Goal: Task Accomplishment & Management: Manage account settings

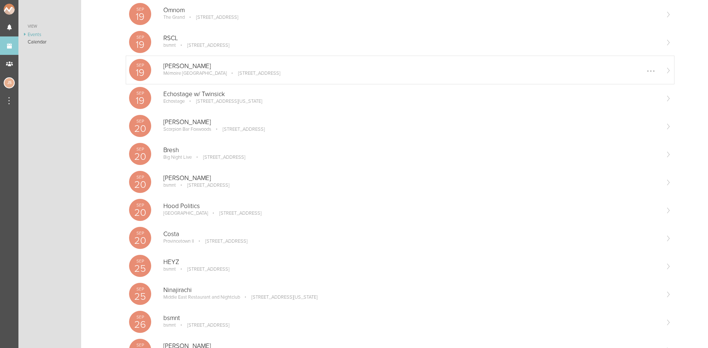
scroll to position [147, 0]
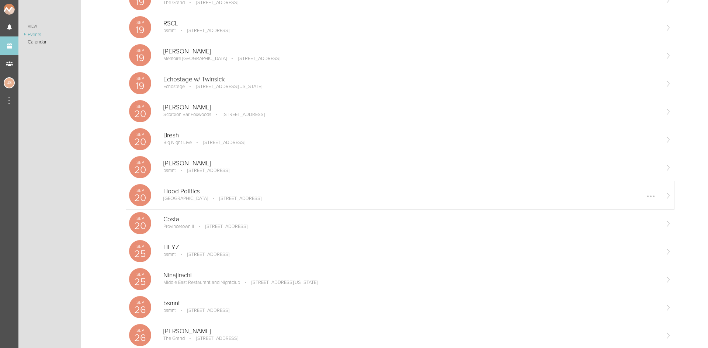
click at [255, 196] on p "[STREET_ADDRESS]" at bounding box center [235, 199] width 52 height 6
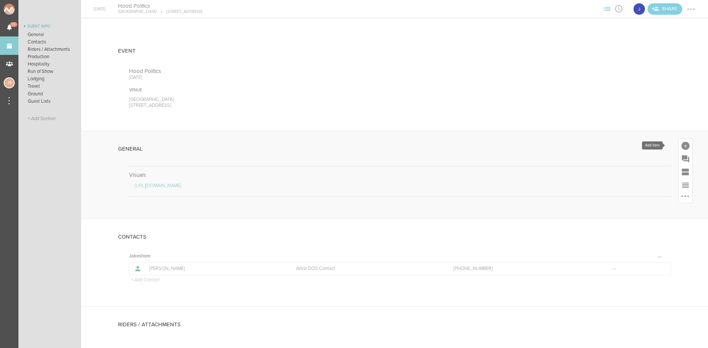
click at [679, 143] on div at bounding box center [685, 145] width 13 height 13
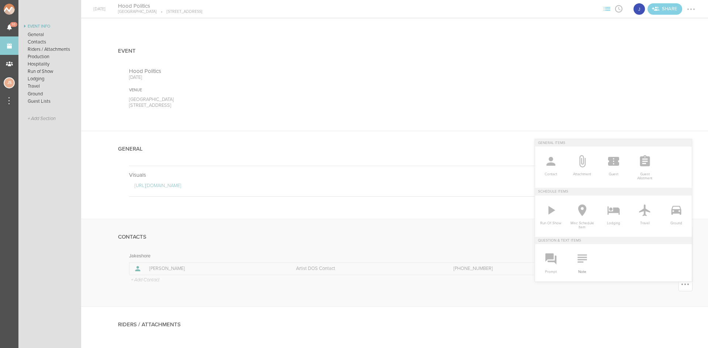
click at [577, 262] on icon at bounding box center [581, 259] width 9 height 8
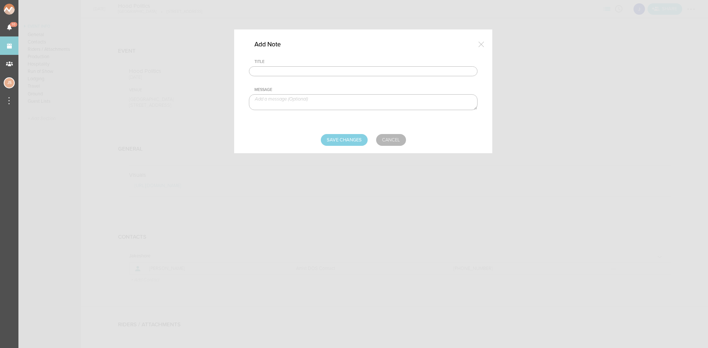
click at [351, 77] on div "Title Message" at bounding box center [363, 90] width 229 height 63
click at [347, 70] on input "text" at bounding box center [363, 71] width 229 height 10
type input "Travel Party"
click at [319, 98] on textarea at bounding box center [363, 102] width 229 height 16
type textarea "Jake Poliszczuk - Artist Cydnee Butler - Vocalist"
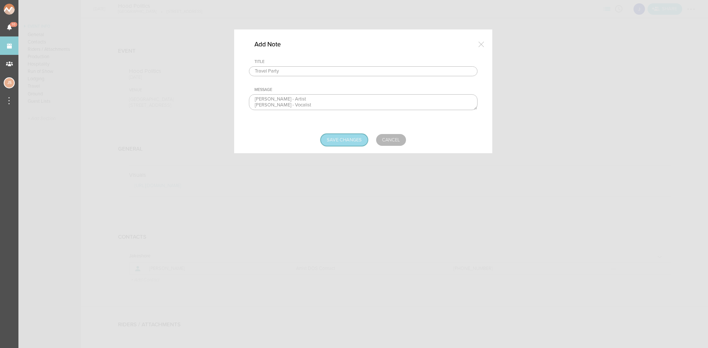
click at [330, 141] on input "Save Changes" at bounding box center [344, 140] width 47 height 12
type input "Saving..."
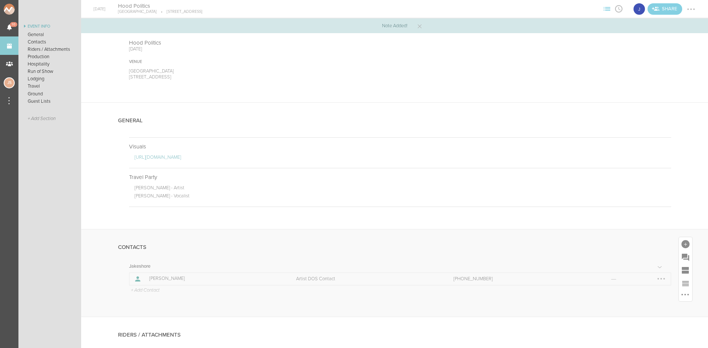
scroll to position [37, 0]
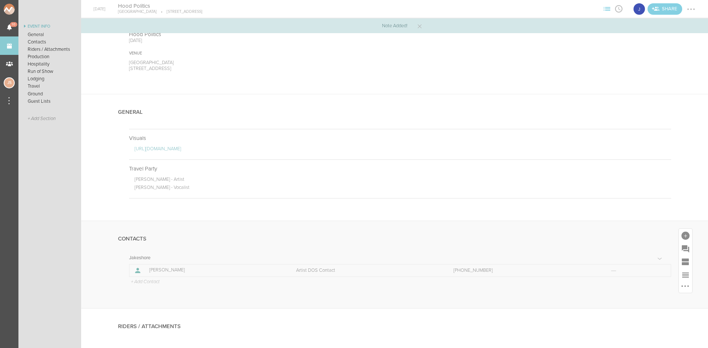
click at [150, 280] on p "+ Add Contact" at bounding box center [144, 282] width 29 height 6
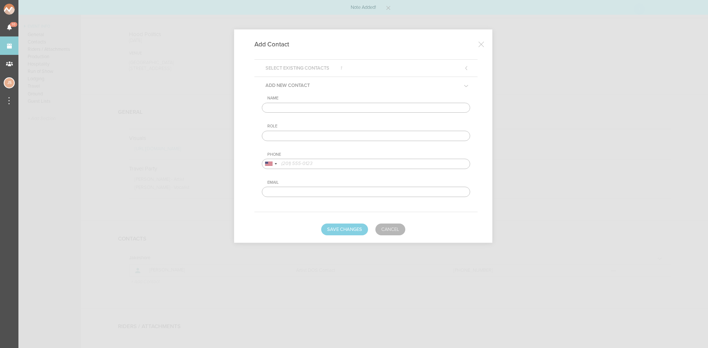
click at [303, 108] on input "text" at bounding box center [366, 108] width 208 height 10
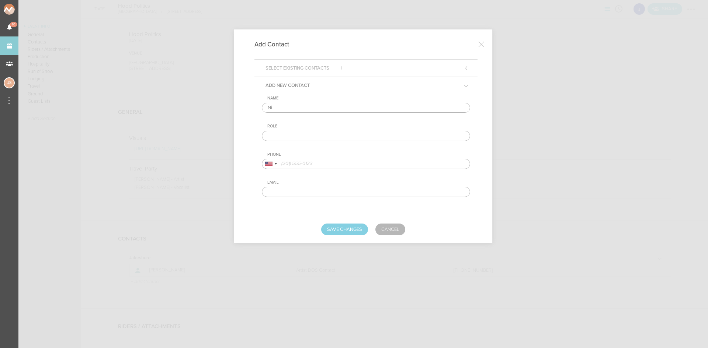
type input "N"
type input "Robert Nikho"
type input "Venue DOS Contact"
click at [310, 167] on input "tel" at bounding box center [366, 164] width 208 height 10
paste input "312-722-4949"
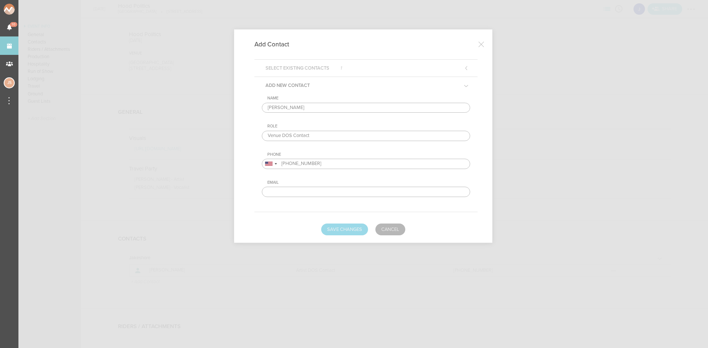
type input "312-722-4949"
click at [357, 229] on button "Save Changes" at bounding box center [344, 230] width 47 height 12
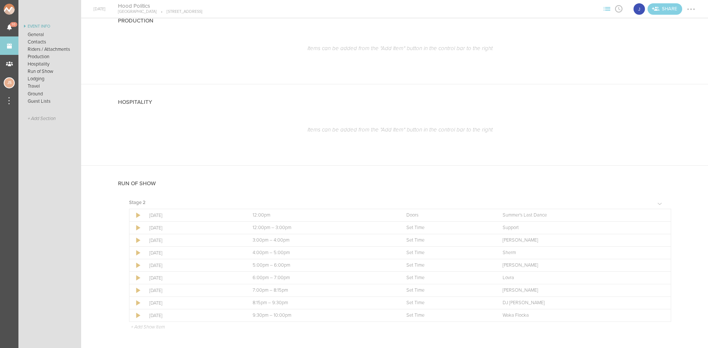
scroll to position [442, 0]
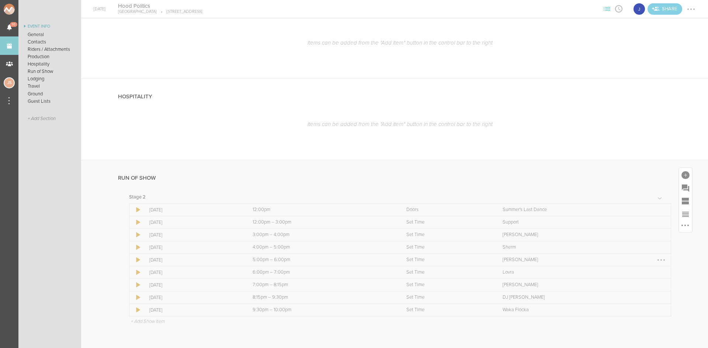
click at [657, 260] on div at bounding box center [661, 260] width 12 height 12
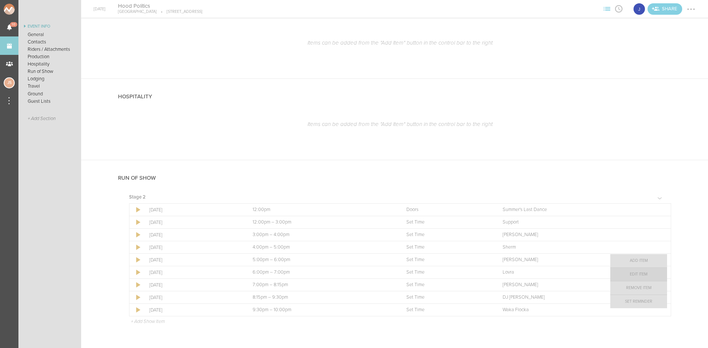
click at [638, 274] on link "Edit Item" at bounding box center [638, 274] width 57 height 13
select select "Set Time"
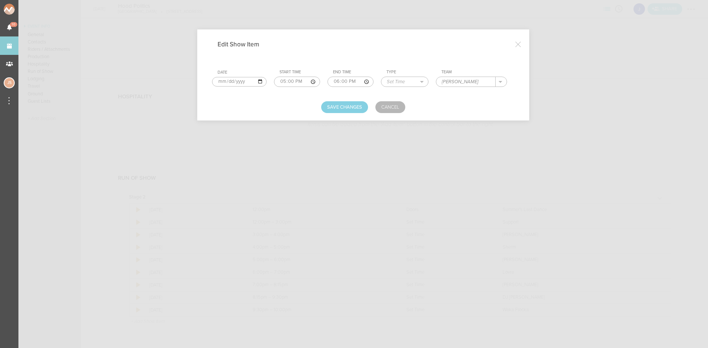
click at [482, 83] on input "Jake Shore" at bounding box center [465, 82] width 59 height 10
click at [490, 81] on input "Jake Shore w/ Cydnee" at bounding box center [465, 82] width 59 height 10
type input "Jake Shore w/ Cydnee + Rockie Fresh"
click at [362, 105] on button "Save Changes" at bounding box center [344, 107] width 47 height 12
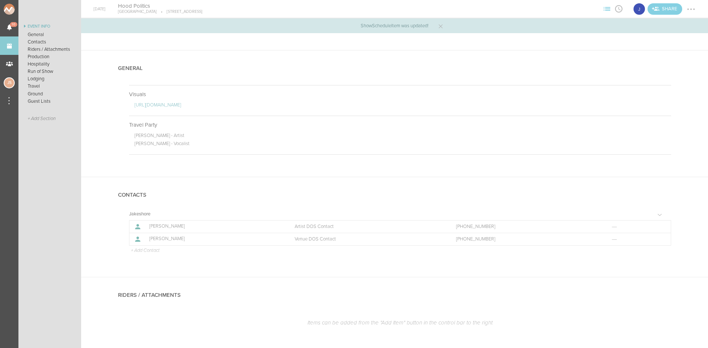
scroll to position [74, 0]
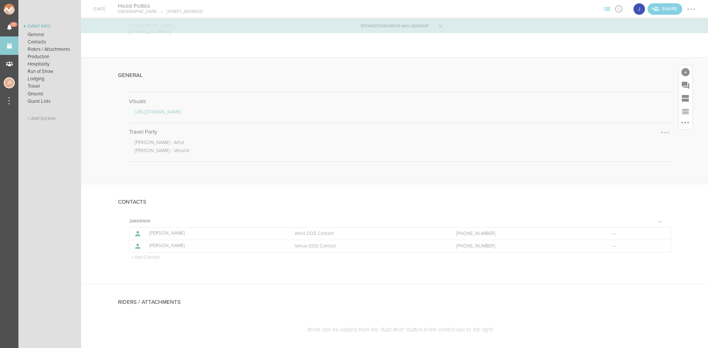
click at [659, 134] on div at bounding box center [665, 133] width 12 height 12
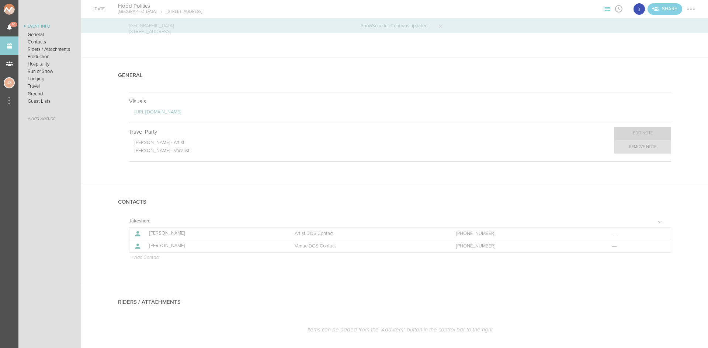
click at [653, 134] on link "Edit Note" at bounding box center [642, 133] width 57 height 13
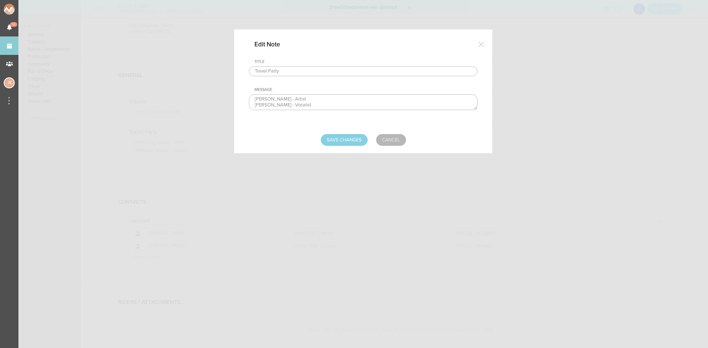
click at [327, 102] on textarea "Jake Poliszczuk - Artist Cydnee Butler - Vocalist" at bounding box center [363, 102] width 229 height 16
type textarea "Jake Poliszczuk - Artist Cydnee Butler - Vocalist Rockie Fresh - Vocalist"
click at [351, 140] on input "Save Changes" at bounding box center [344, 140] width 47 height 12
type input "Saving..."
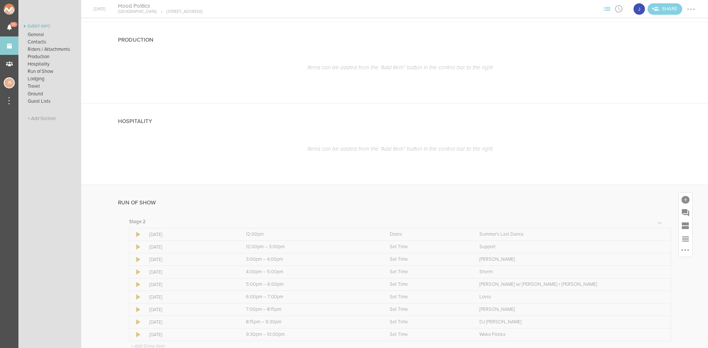
scroll to position [406, 0]
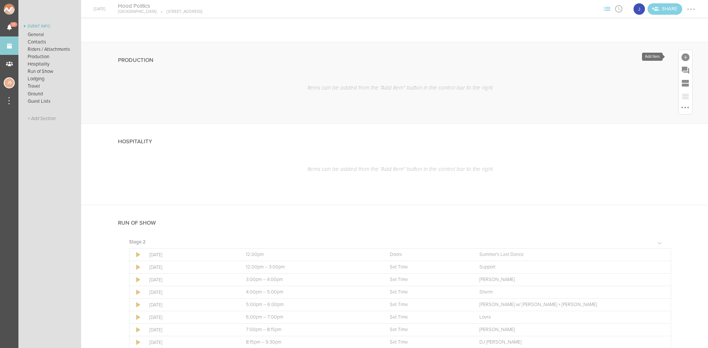
click at [681, 55] on div at bounding box center [685, 57] width 8 height 8
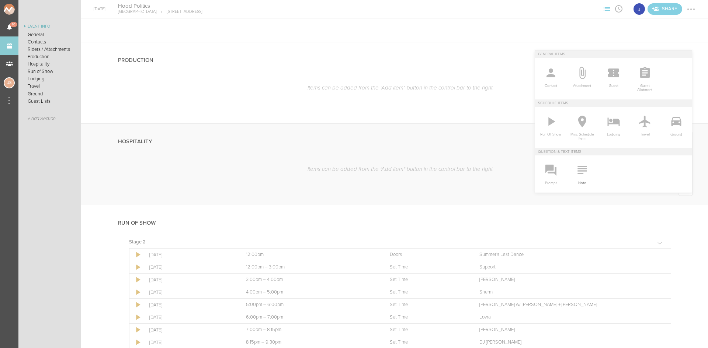
drag, startPoint x: 568, startPoint y: 178, endPoint x: 554, endPoint y: 161, distance: 22.2
click at [570, 179] on span "Note" at bounding box center [582, 182] width 24 height 8
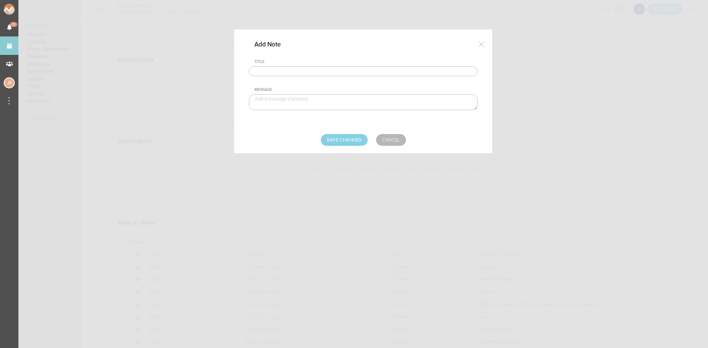
click at [373, 67] on input "text" at bounding box center [363, 71] width 229 height 10
type input "Tech Request"
type textarea "3 mics for each performer"
click at [353, 140] on input "Save Changes" at bounding box center [344, 140] width 47 height 12
type input "Saving..."
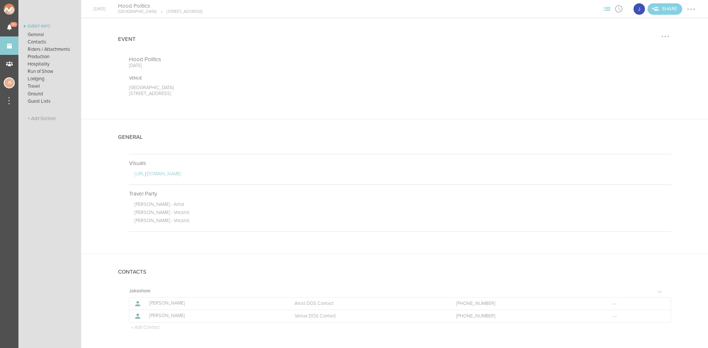
scroll to position [0, 0]
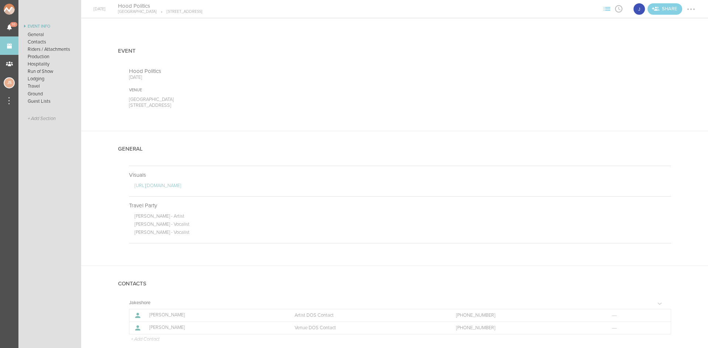
click at [689, 11] on div at bounding box center [691, 9] width 12 height 12
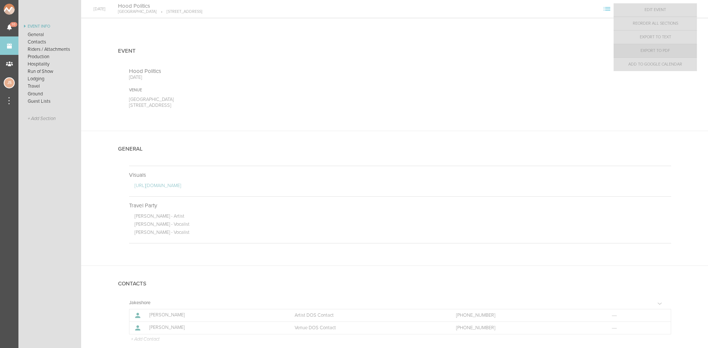
click at [666, 53] on link "Export to PDF" at bounding box center [654, 50] width 83 height 13
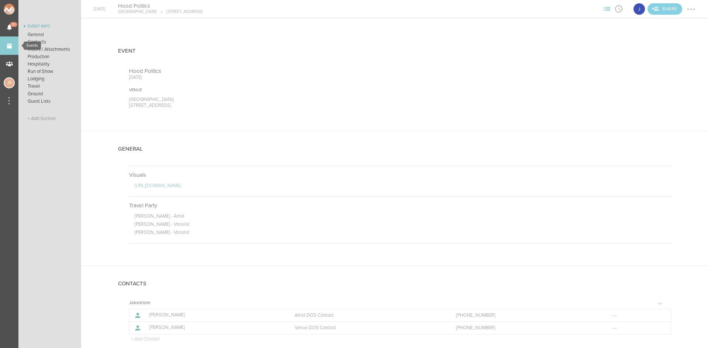
click at [4, 46] on link "Events" at bounding box center [9, 45] width 18 height 18
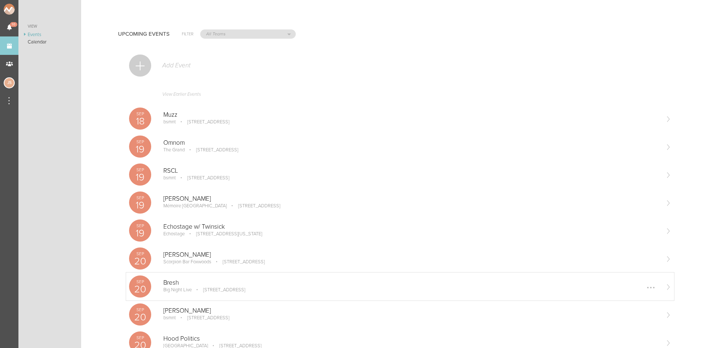
click at [186, 282] on p "Bresh" at bounding box center [411, 282] width 496 height 7
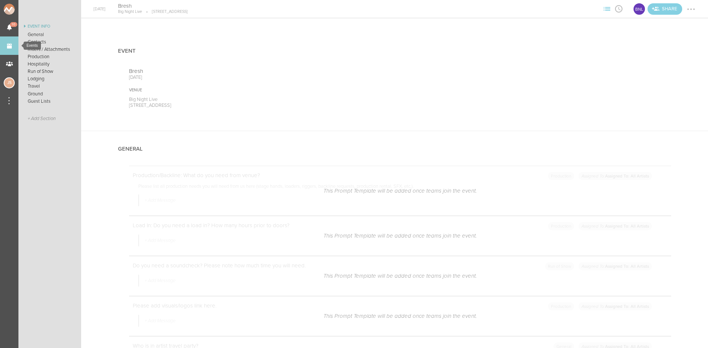
click at [6, 46] on link "Events" at bounding box center [9, 45] width 18 height 18
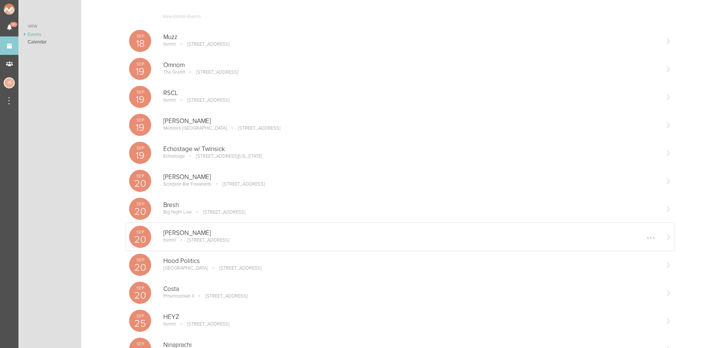
scroll to position [111, 0]
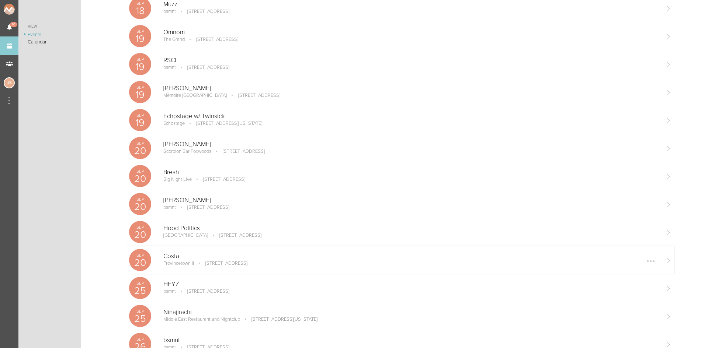
click at [226, 266] on p "[STREET_ADDRESS]" at bounding box center [221, 264] width 52 height 6
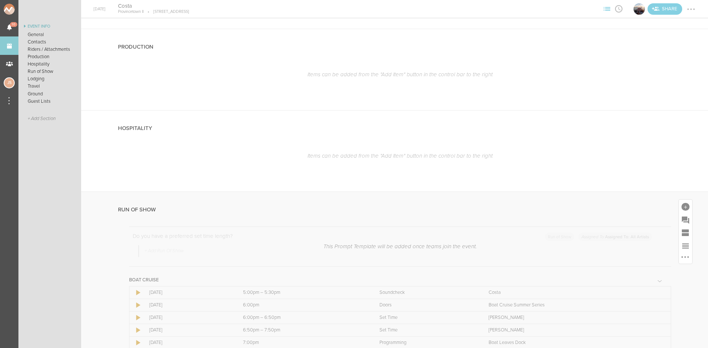
scroll to position [1106, 0]
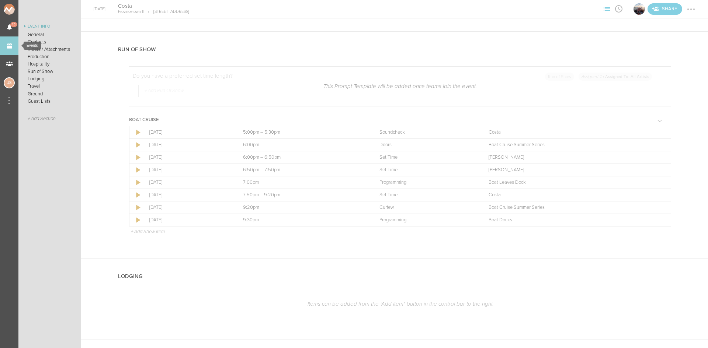
click at [14, 44] on link "Events" at bounding box center [9, 45] width 18 height 18
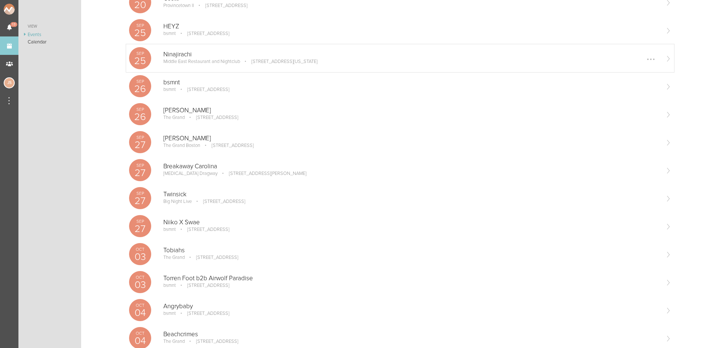
scroll to position [406, 0]
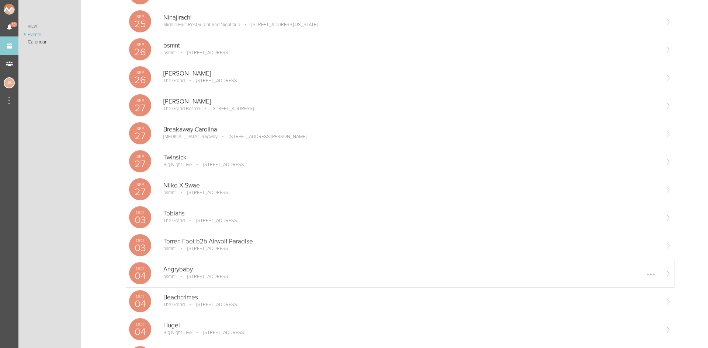
click at [203, 266] on p "Angrybaby" at bounding box center [411, 269] width 496 height 7
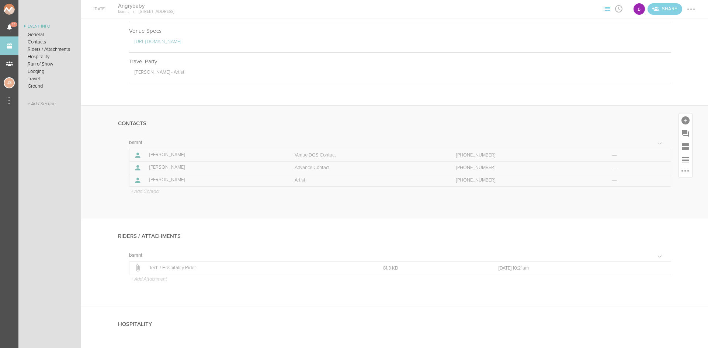
scroll to position [184, 0]
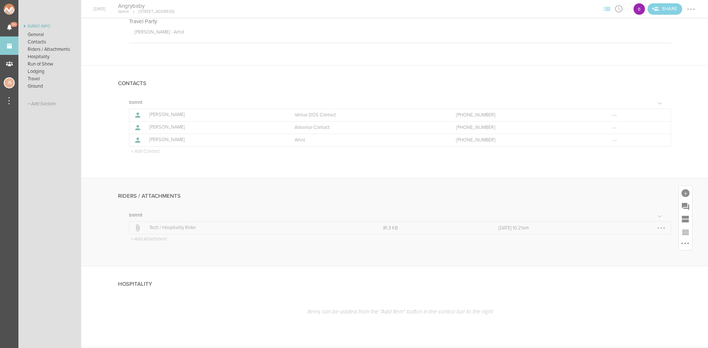
click at [180, 227] on p "Tech / Hospitality Rider" at bounding box center [258, 228] width 218 height 6
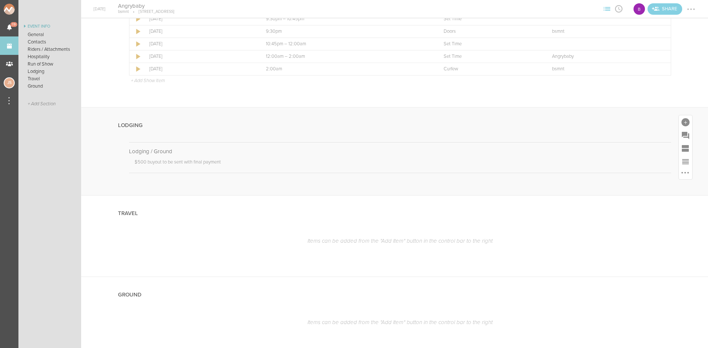
scroll to position [602, 0]
click at [11, 52] on link "Events" at bounding box center [9, 45] width 18 height 18
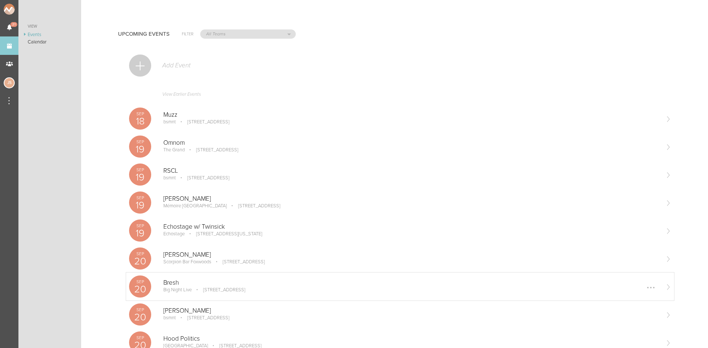
click at [220, 293] on div "Bresh Big Night Live 110 Causeway Street Boston, MA 02114 Edit Remove" at bounding box center [411, 286] width 496 height 15
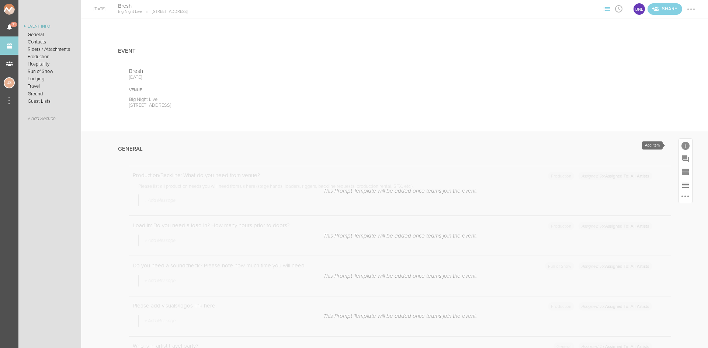
click at [681, 144] on div at bounding box center [685, 146] width 8 height 8
click at [575, 258] on icon at bounding box center [582, 258] width 15 height 15
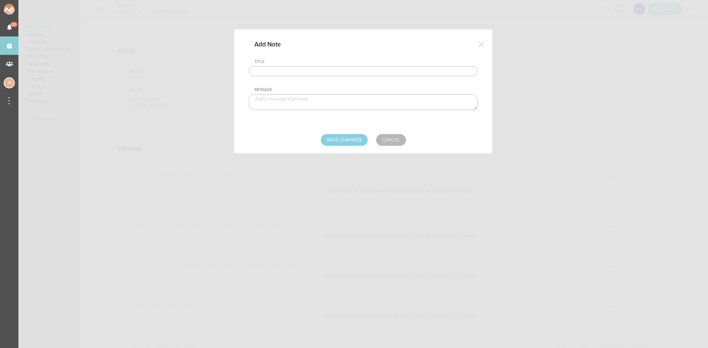
click at [267, 73] on input "text" at bounding box center [363, 71] width 229 height 10
type input "Travel Party"
click at [291, 105] on textarea at bounding box center [363, 102] width 229 height 16
paste textarea "[PERSON_NAME] - Production Manager [PERSON_NAME] - Tour Manager [PERSON_NAME] -…"
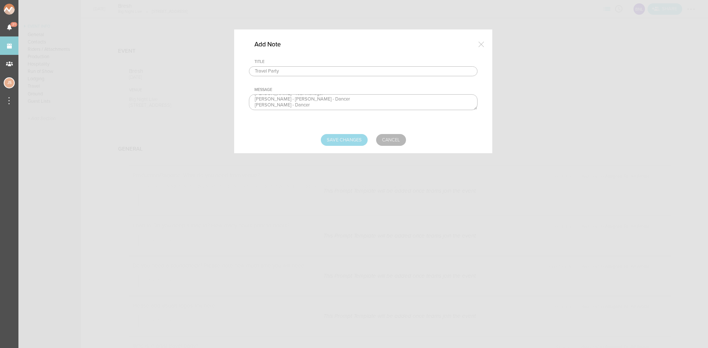
type textarea "[PERSON_NAME] - Production Manager [PERSON_NAME] - Tour Manager [PERSON_NAME] -…"
click at [350, 137] on input "Save Changes" at bounding box center [344, 140] width 47 height 12
type input "Saving..."
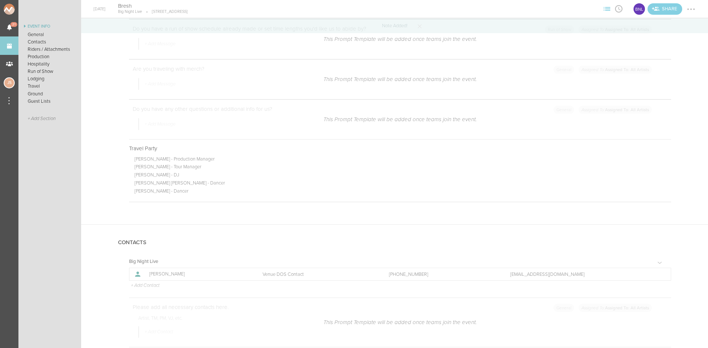
scroll to position [516, 0]
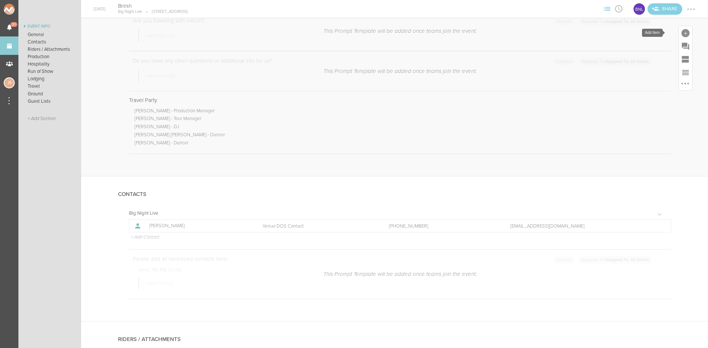
click at [681, 30] on div at bounding box center [685, 33] width 8 height 8
click at [578, 138] on link "Note" at bounding box center [581, 150] width 31 height 37
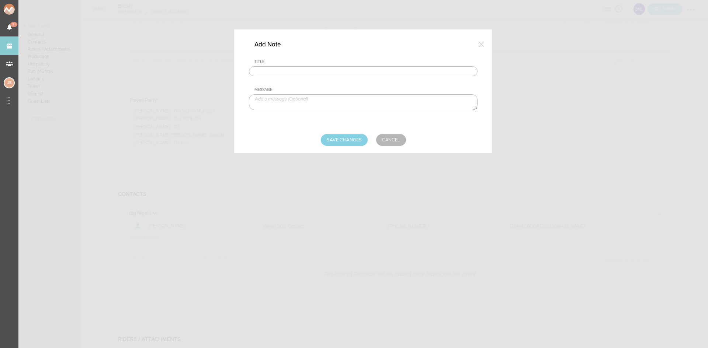
click at [275, 71] on input "text" at bounding box center [363, 71] width 229 height 10
type input "Visuals"
click at [310, 101] on textarea at bounding box center [363, 102] width 229 height 16
paste textarea "[URL][DOMAIN_NAME]"
type textarea "[URL][DOMAIN_NAME]"
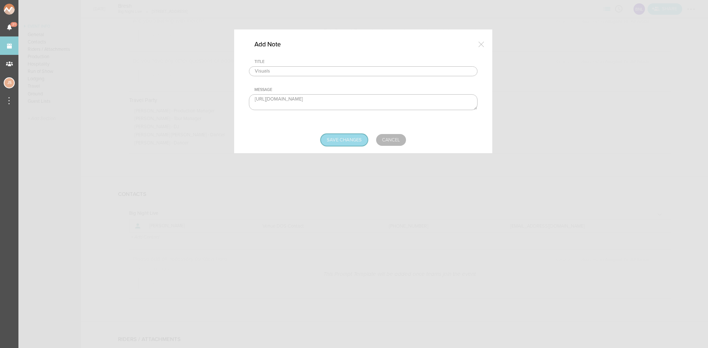
click at [340, 137] on input "Save Changes" at bounding box center [344, 140] width 47 height 12
type input "Saving..."
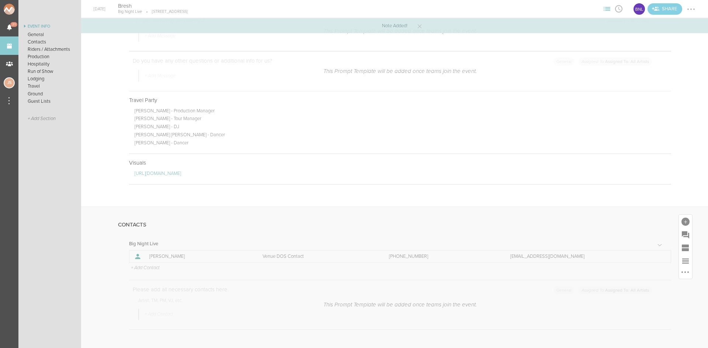
click at [152, 268] on p "+ Add Contact" at bounding box center [144, 268] width 29 height 6
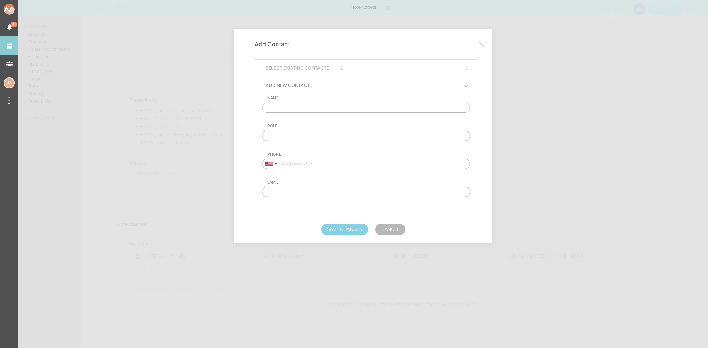
click at [309, 106] on input "text" at bounding box center [366, 108] width 208 height 10
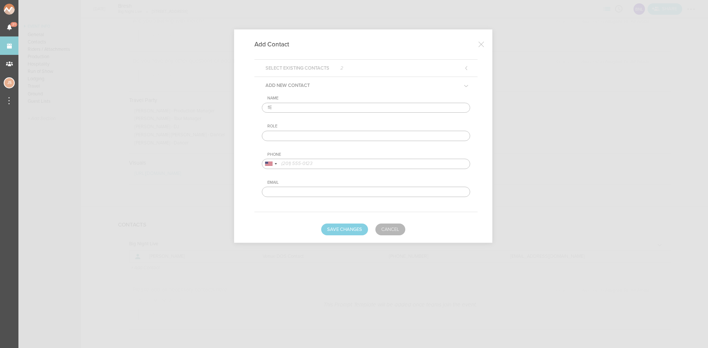
type input "f"
type input "[PERSON_NAME]"
type input "Artist DOS Contact"
click at [326, 166] on input "tel" at bounding box center [366, 164] width 208 height 10
paste input "7868675756"
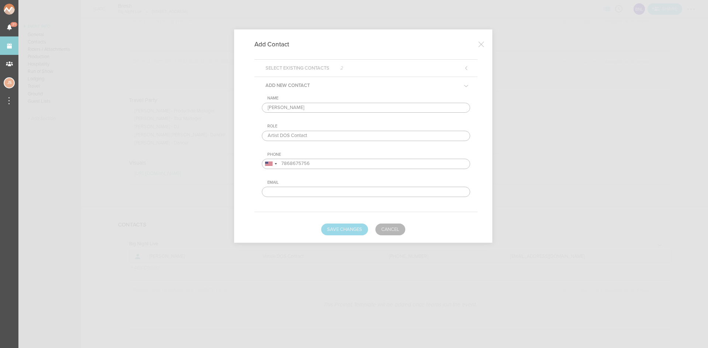
type input "7868675756"
click at [354, 232] on button "Save Changes" at bounding box center [344, 230] width 47 height 12
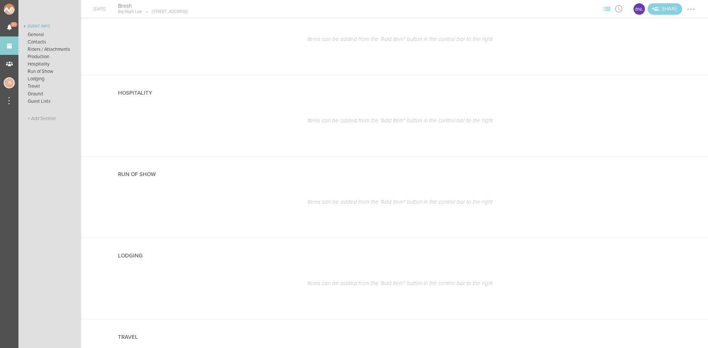
scroll to position [995, 0]
click at [681, 167] on div at bounding box center [685, 171] width 8 height 8
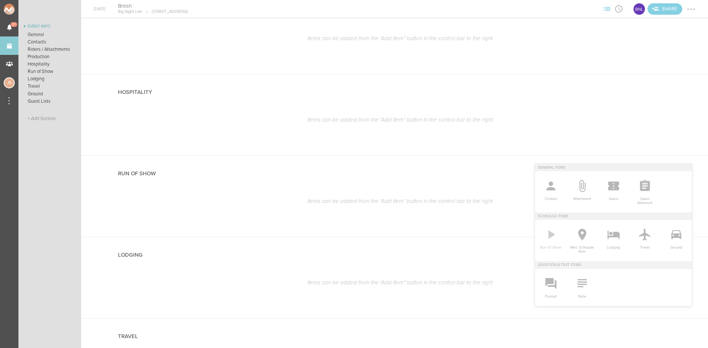
click at [552, 242] on icon at bounding box center [550, 234] width 15 height 15
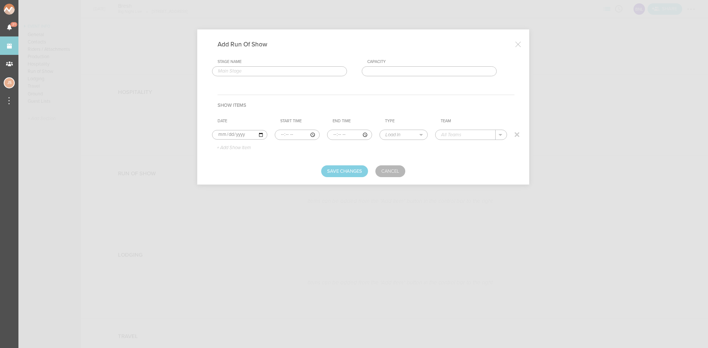
click at [282, 134] on input "time" at bounding box center [297, 135] width 45 height 10
type input "21:30"
select select "Doors"
click at [465, 150] on div "Big Night Live" at bounding box center [464, 146] width 46 height 13
type input "Big Night Live"
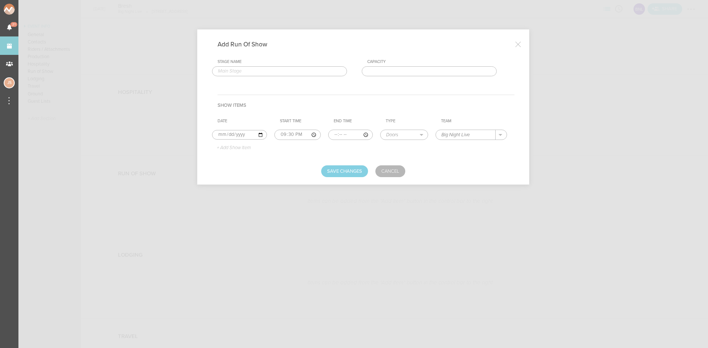
click at [233, 150] on p "+ Add Show Item" at bounding box center [230, 148] width 39 height 6
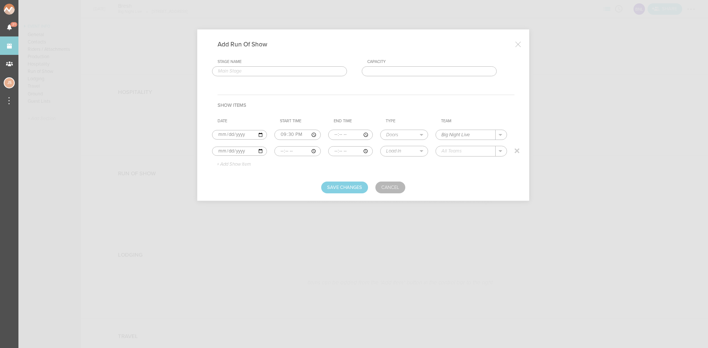
click at [279, 151] on input "time" at bounding box center [297, 151] width 46 height 10
type input "21:30"
type input "02:00"
select select "Set Time"
type input "Bresh"
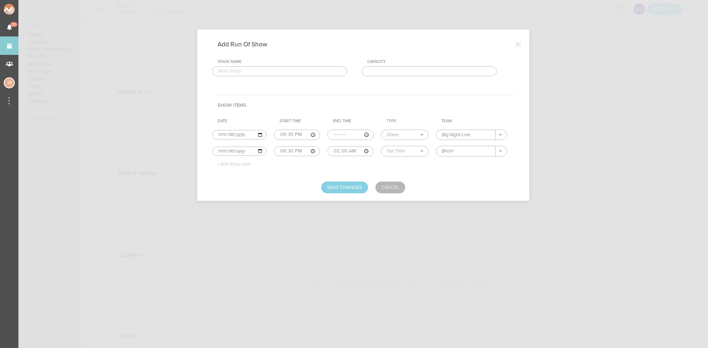
click at [236, 163] on p "+ Add Show Item" at bounding box center [230, 165] width 39 height 6
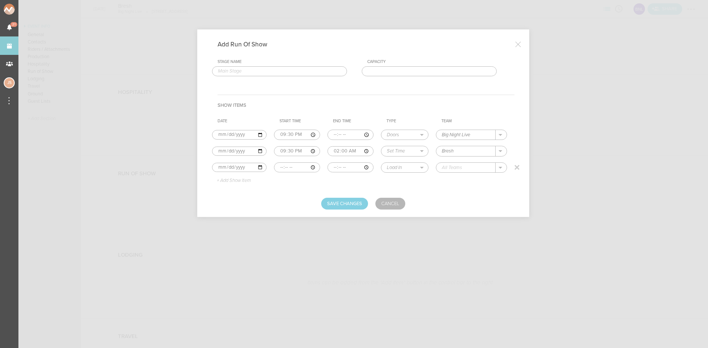
click at [280, 168] on input "time" at bounding box center [297, 168] width 46 height 10
type input "02:00"
select select "Soundcheck"
click at [460, 182] on div "Big Night Live" at bounding box center [465, 179] width 46 height 13
type input "Big Night Live"
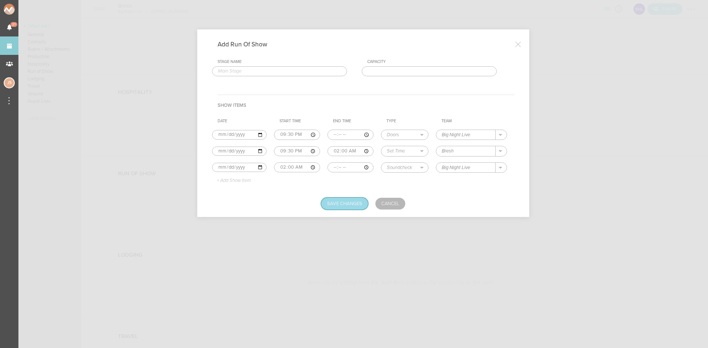
click at [327, 202] on button "Save Changes" at bounding box center [344, 204] width 47 height 12
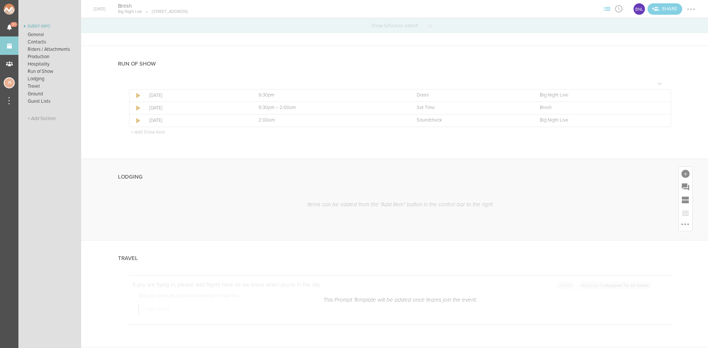
scroll to position [1106, 0]
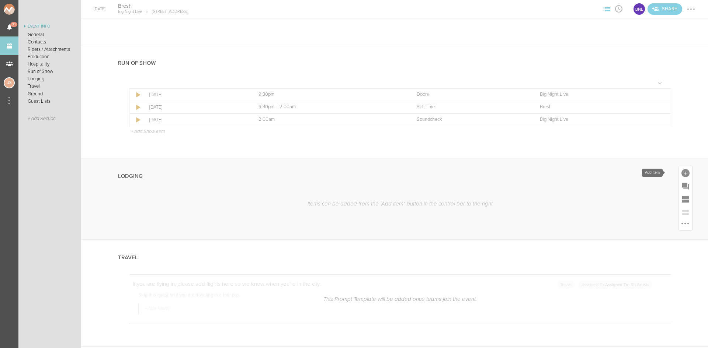
click at [683, 169] on div at bounding box center [685, 172] width 13 height 13
drag, startPoint x: 584, startPoint y: 289, endPoint x: 577, endPoint y: 281, distance: 10.2
click at [584, 289] on icon at bounding box center [582, 286] width 15 height 15
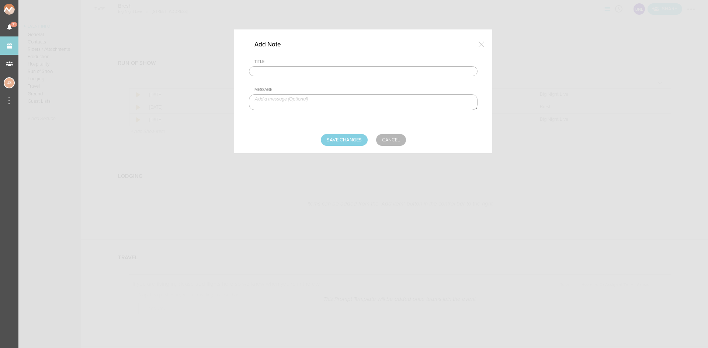
click at [320, 70] on input "text" at bounding box center [363, 71] width 229 height 10
type input "Lodging/GROUND"
click at [322, 101] on textarea at bounding box center [363, 102] width 229 height 16
type textarea "$1,200 buyout to be sent with final payment"
click at [357, 142] on input "Save Changes" at bounding box center [344, 140] width 47 height 12
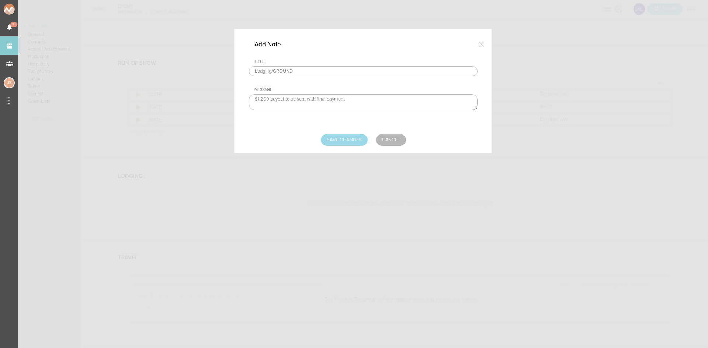
type input "Saving..."
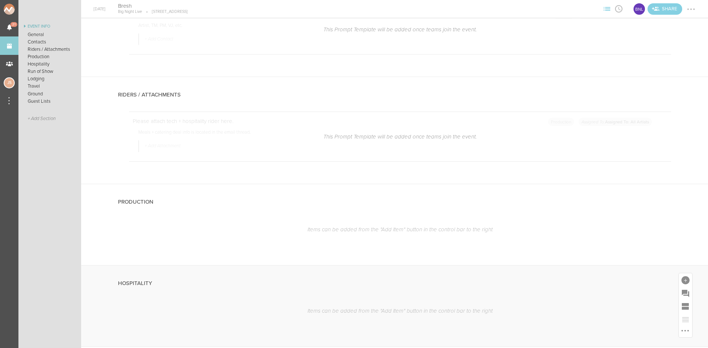
scroll to position [922, 0]
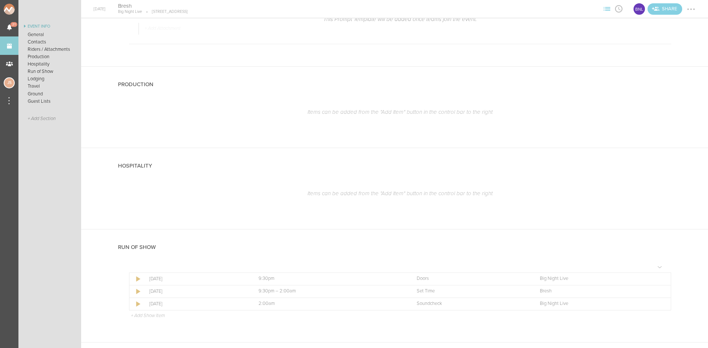
drag, startPoint x: 153, startPoint y: 317, endPoint x: 161, endPoint y: 299, distance: 19.1
click at [153, 317] on p "+ Add Show Item" at bounding box center [148, 316] width 34 height 6
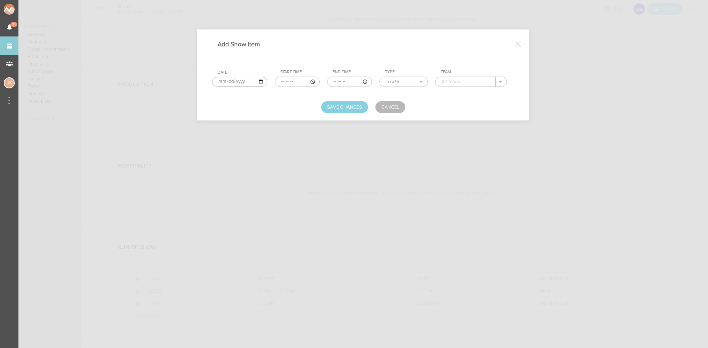
click at [276, 81] on input "time" at bounding box center [297, 82] width 45 height 10
type input "20:00"
type input "21:30"
select select "Soundcheck"
type input "Bresh"
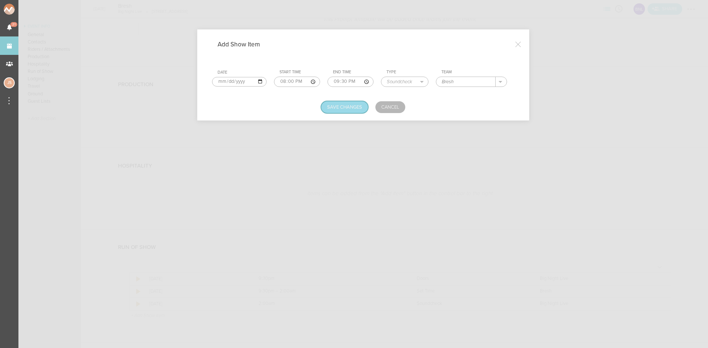
click at [331, 108] on button "Save Changes" at bounding box center [344, 107] width 47 height 12
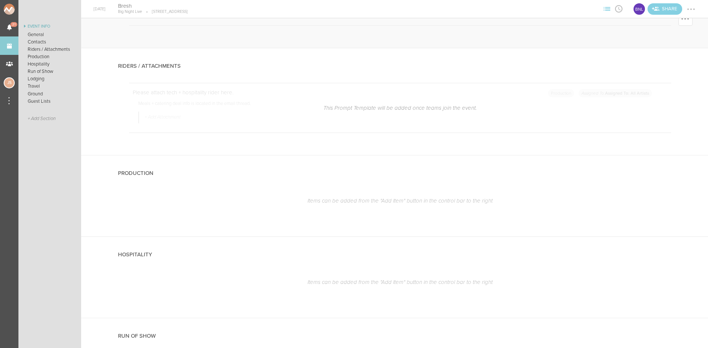
scroll to position [737, 0]
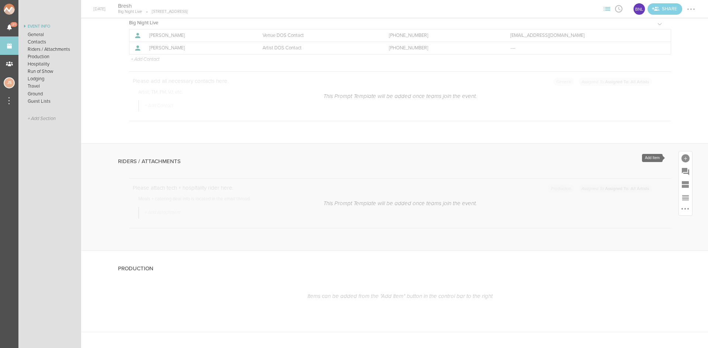
click at [681, 158] on div at bounding box center [685, 158] width 8 height 8
click at [577, 171] on icon at bounding box center [582, 174] width 15 height 15
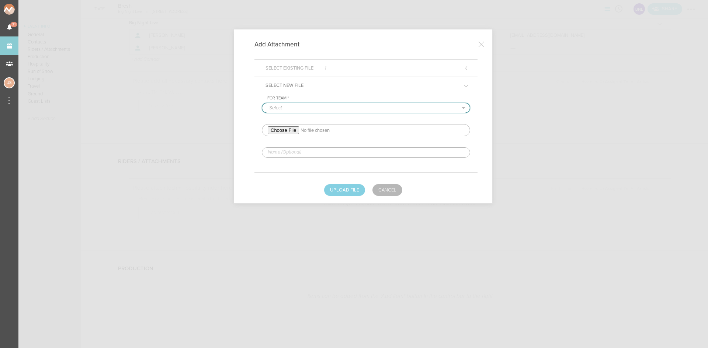
drag, startPoint x: 285, startPoint y: 109, endPoint x: 286, endPoint y: 112, distance: 3.8
click at [285, 109] on select "-Select- Big Night Live" at bounding box center [366, 108] width 208 height 10
select select "925"
click at [262, 103] on select "-Select- Big Night Live" at bounding box center [366, 108] width 208 height 10
click at [288, 131] on input "file" at bounding box center [366, 130] width 208 height 12
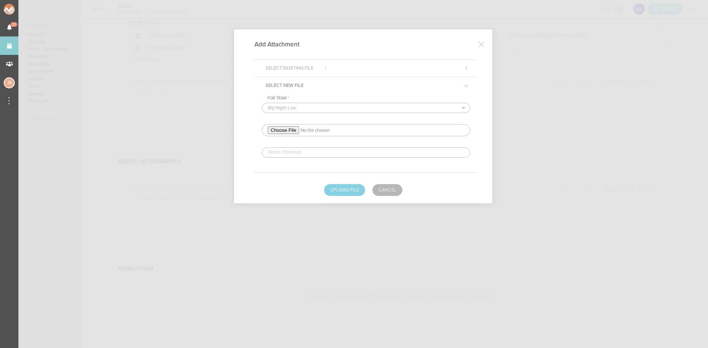
type input "C:\fakepath\TECH RIDER BRESH - INDOOR VENUES 2025 - [GEOGRAPHIC_DATA] V1-REDLIN…"
click at [334, 154] on input "text" at bounding box center [366, 152] width 208 height 10
type input "REDLINED HERE"
click at [342, 189] on button "Upload File" at bounding box center [344, 190] width 41 height 12
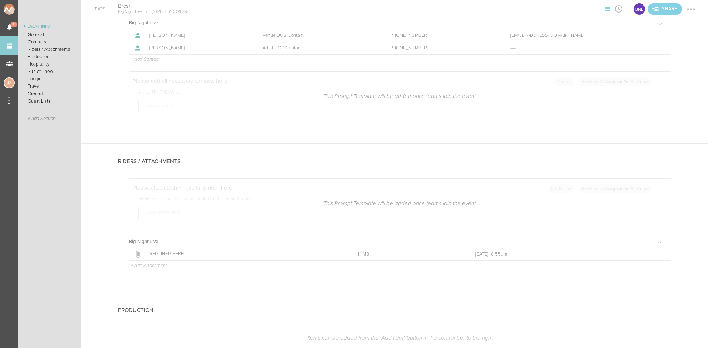
drag, startPoint x: 689, startPoint y: 8, endPoint x: 672, endPoint y: 30, distance: 27.8
click at [690, 8] on div at bounding box center [691, 9] width 12 height 12
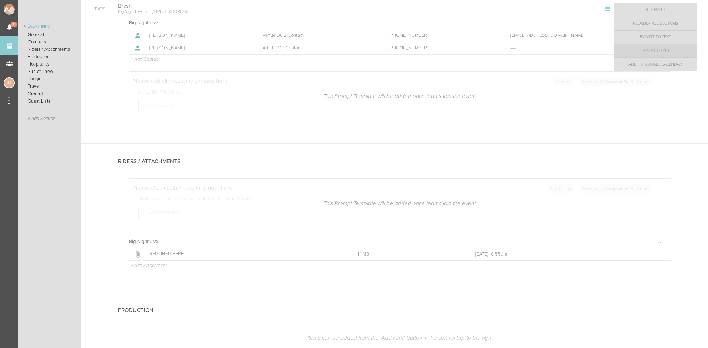
click at [653, 51] on link "Export to PDF" at bounding box center [654, 50] width 83 height 13
